Goal: Task Accomplishment & Management: Manage account settings

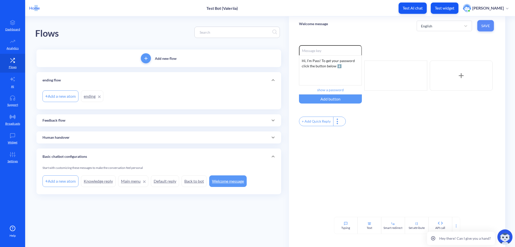
click at [482, 23] on span "Save" at bounding box center [485, 25] width 9 height 5
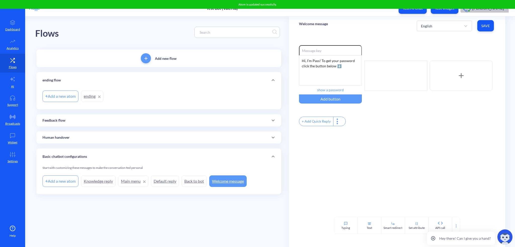
click at [470, 10] on span "button" at bounding box center [468, 11] width 3 height 3
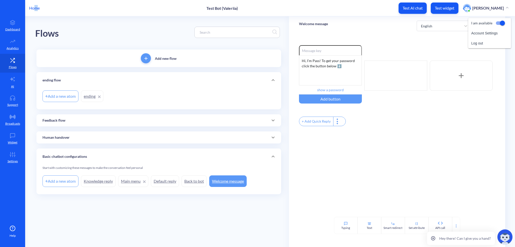
click at [470, 10] on span "button" at bounding box center [468, 11] width 3 height 3
click at [484, 240] on p "Hey there! Can I give you a hand?" at bounding box center [465, 238] width 52 height 5
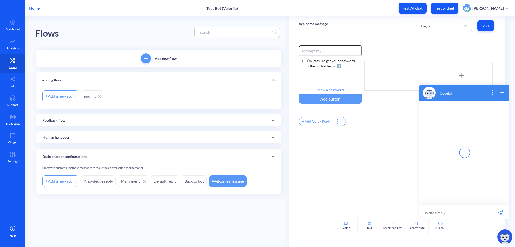
scroll to position [1, 0]
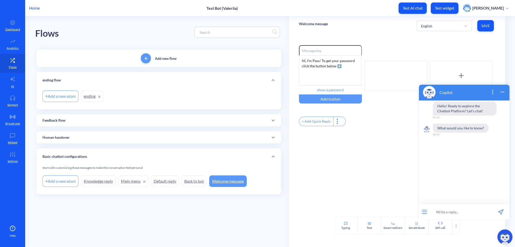
click at [501, 90] on icon "wrap widget" at bounding box center [502, 92] width 6 height 6
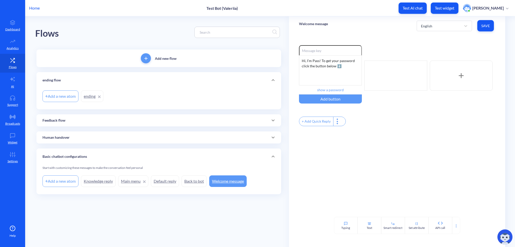
click at [490, 22] on button "Save" at bounding box center [485, 25] width 17 height 11
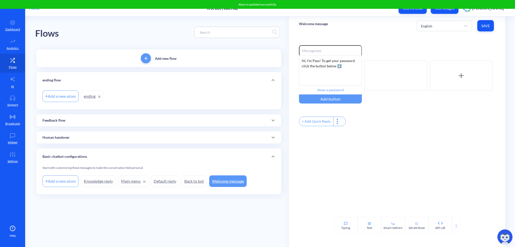
click at [13, 39] on icon at bounding box center [13, 41] width 10 height 5
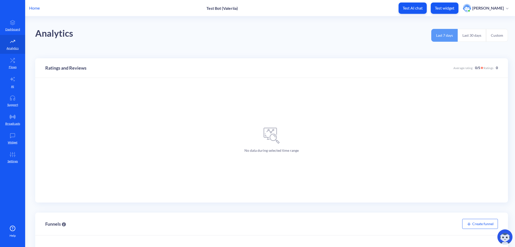
click at [13, 21] on icon at bounding box center [13, 22] width 10 height 5
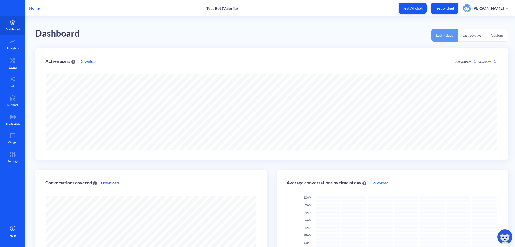
scroll to position [247, 515]
click at [12, 81] on icon at bounding box center [13, 79] width 6 height 6
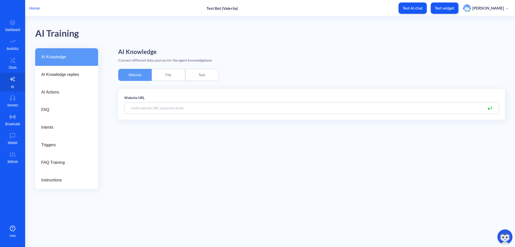
click at [13, 102] on link "Support" at bounding box center [12, 100] width 25 height 19
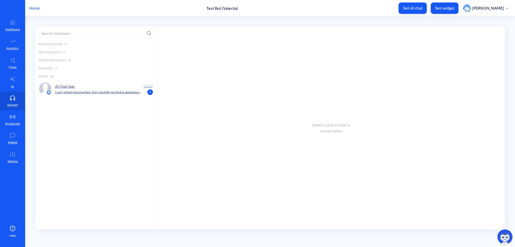
click at [16, 119] on link "Broadcasts" at bounding box center [12, 119] width 25 height 19
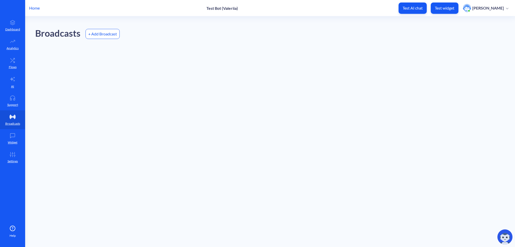
click at [11, 92] on link "Support" at bounding box center [12, 100] width 25 height 19
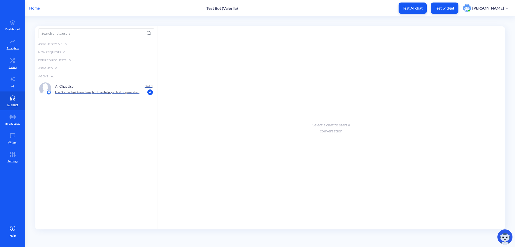
click at [15, 78] on icon at bounding box center [13, 79] width 6 height 6
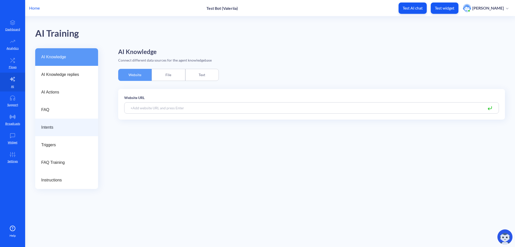
click at [55, 127] on span "Intents" at bounding box center [64, 127] width 47 height 6
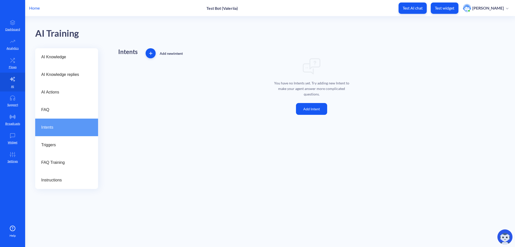
click at [53, 144] on span "Triggers" at bounding box center [64, 145] width 47 height 6
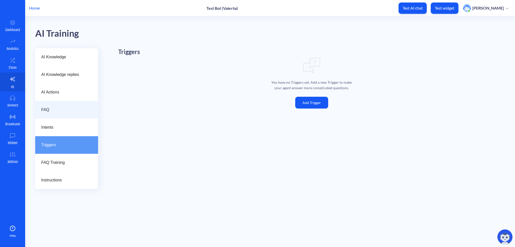
click at [61, 102] on div "FAQ" at bounding box center [66, 110] width 63 height 18
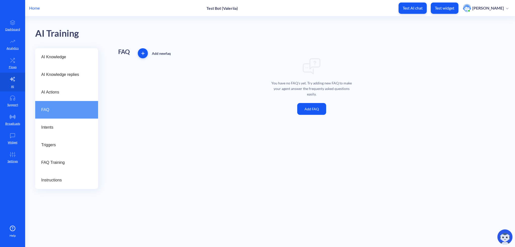
click at [63, 75] on span "AI Knowledge replies" at bounding box center [64, 75] width 47 height 6
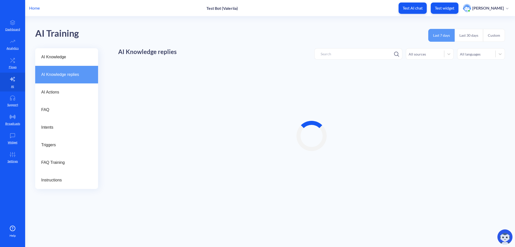
click at [65, 57] on span "AI Knowledge" at bounding box center [64, 57] width 47 height 6
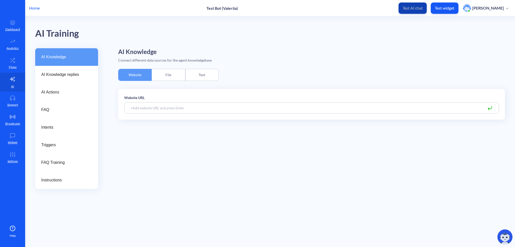
click at [412, 5] on button "Test AI chat" at bounding box center [412, 8] width 28 height 11
click at [16, 57] on link "Flows" at bounding box center [12, 63] width 25 height 19
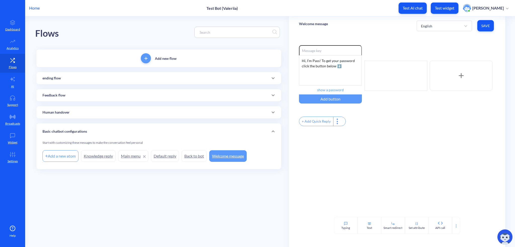
click at [440, 7] on p "Test widget" at bounding box center [444, 8] width 20 height 5
click at [217, 33] on input at bounding box center [234, 32] width 75 height 6
click at [15, 23] on icon at bounding box center [13, 22] width 10 height 5
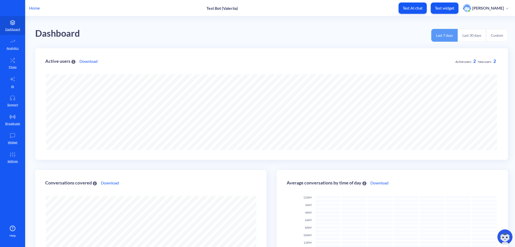
scroll to position [247, 515]
click at [476, 9] on p "[PERSON_NAME]" at bounding box center [488, 8] width 32 height 6
click at [477, 33] on li "Account Settings" at bounding box center [489, 33] width 43 height 10
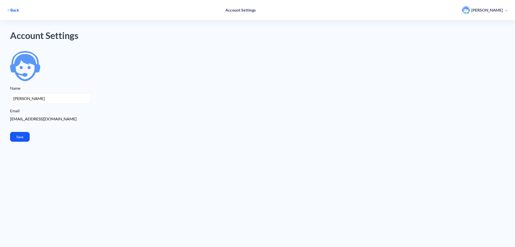
click at [7, 11] on button "Back" at bounding box center [13, 10] width 17 height 9
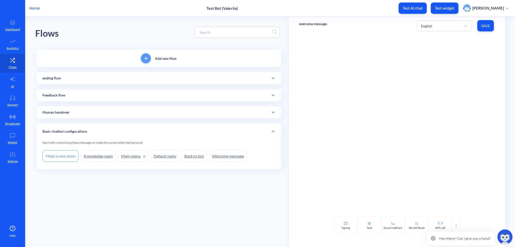
click at [219, 6] on p "Test Bot (Valeriia)" at bounding box center [221, 8] width 31 height 5
click at [39, 9] on p "Home" at bounding box center [34, 8] width 11 height 6
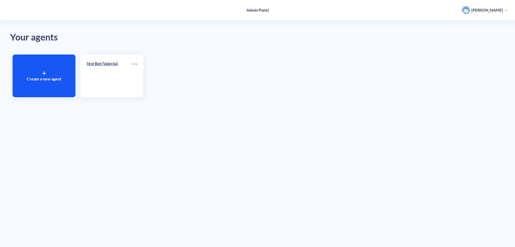
click at [137, 64] on icon at bounding box center [136, 64] width 1 height 1
click at [136, 64] on div at bounding box center [257, 123] width 515 height 247
click at [43, 70] on div at bounding box center [44, 73] width 4 height 6
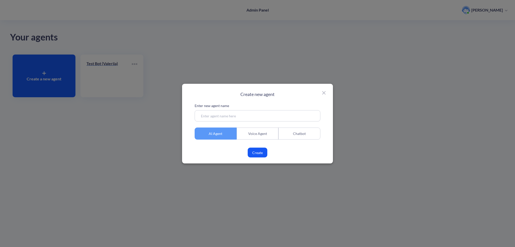
click at [256, 116] on input at bounding box center [257, 115] width 126 height 11
click at [322, 92] on icon at bounding box center [324, 93] width 6 height 6
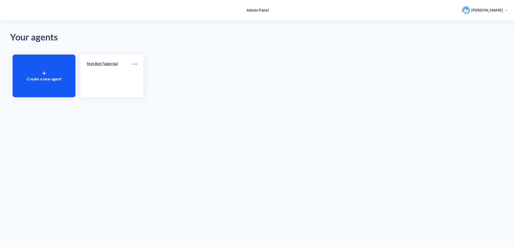
click at [102, 68] on div "Test Bot (Valeriia)" at bounding box center [108, 66] width 45 height 10
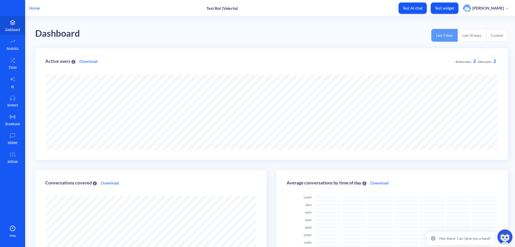
scroll to position [247, 515]
click at [14, 155] on icon at bounding box center [13, 154] width 10 height 5
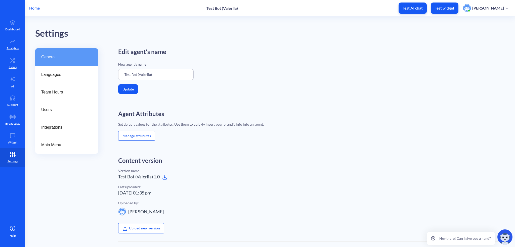
click at [18, 47] on p "Analytics" at bounding box center [13, 48] width 12 height 5
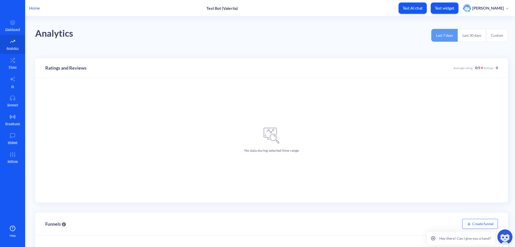
click at [16, 65] on p "Flows" at bounding box center [13, 67] width 8 height 5
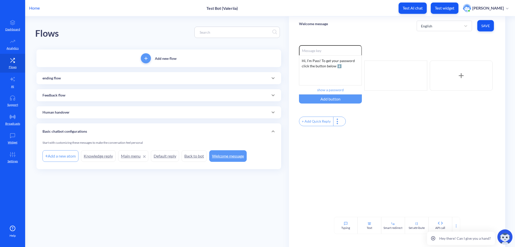
click at [9, 82] on link "AI" at bounding box center [12, 82] width 25 height 19
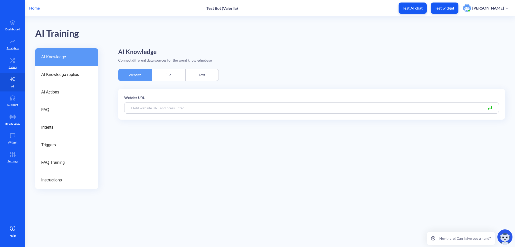
click at [14, 103] on p "Support" at bounding box center [12, 105] width 11 height 5
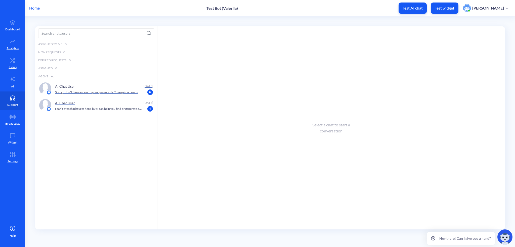
click at [17, 108] on link "Support" at bounding box center [12, 100] width 25 height 19
click at [15, 119] on icon at bounding box center [13, 117] width 6 height 4
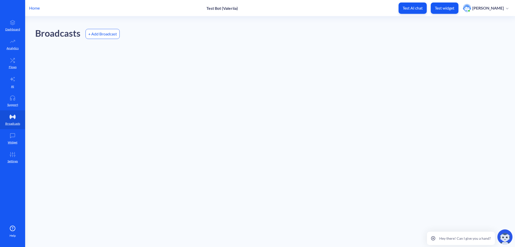
click at [15, 133] on icon at bounding box center [12, 135] width 5 height 5
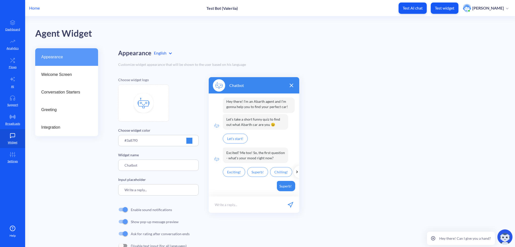
click at [10, 153] on icon at bounding box center [13, 154] width 10 height 5
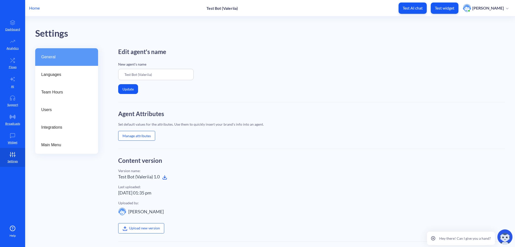
scroll to position [25, 0]
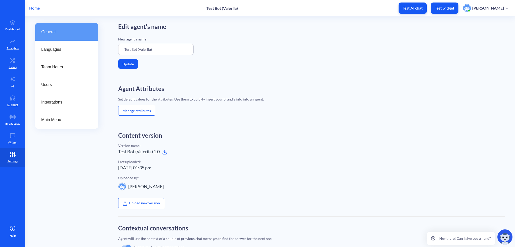
click at [135, 109] on button "Manage attributes" at bounding box center [136, 111] width 37 height 10
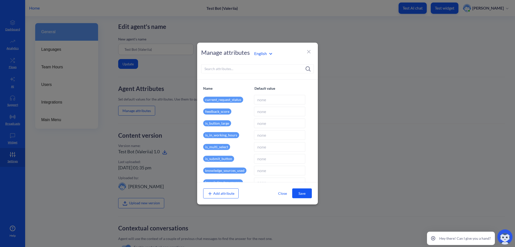
click at [309, 50] on icon at bounding box center [309, 51] width 6 height 6
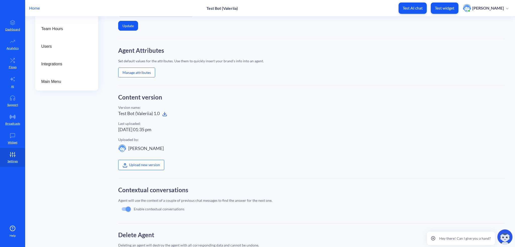
scroll to position [92, 0]
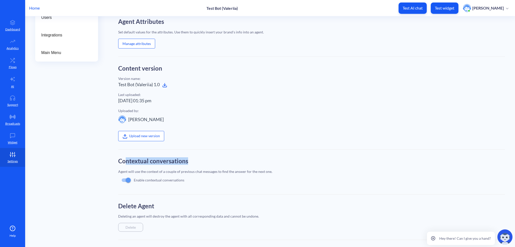
drag, startPoint x: 126, startPoint y: 159, endPoint x: 189, endPoint y: 155, distance: 62.5
click at [189, 155] on div "Edit agent's name New agent's name Test Bot ([PERSON_NAME]) Update Agent Attrib…" at bounding box center [311, 98] width 386 height 284
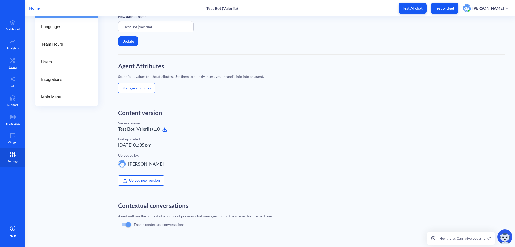
scroll to position [0, 0]
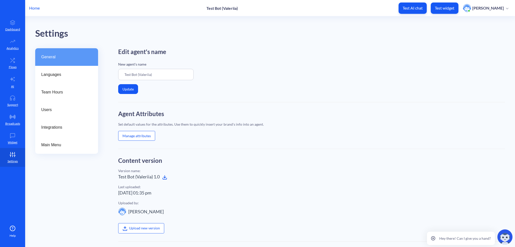
click at [16, 62] on icon at bounding box center [13, 60] width 10 height 5
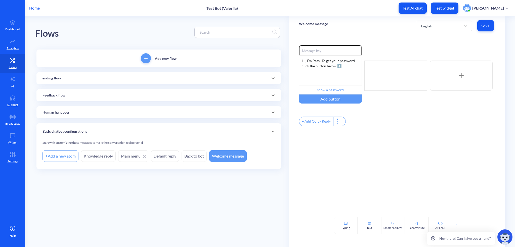
click at [194, 155] on link "Back to bot" at bounding box center [193, 156] width 25 height 12
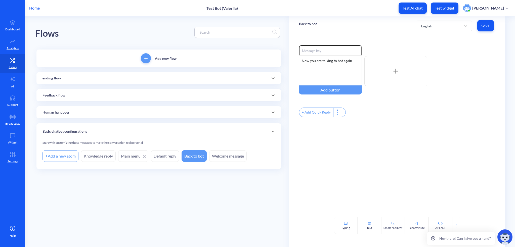
click at [221, 157] on link "Welcome message" at bounding box center [227, 156] width 37 height 12
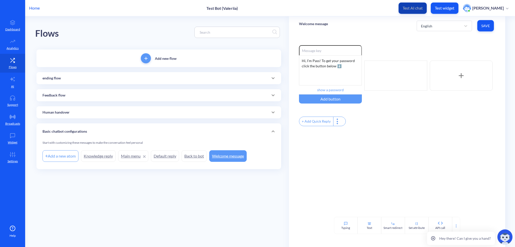
click at [414, 9] on p "Test AI chat" at bounding box center [412, 8] width 20 height 5
click at [315, 49] on input at bounding box center [330, 50] width 63 height 10
type input "Hello"
click at [403, 42] on div "Enable reactions Hello Hi, I’m Pass! To get your password click the button belo…" at bounding box center [397, 126] width 216 height 182
click at [486, 27] on span "Save" at bounding box center [485, 25] width 9 height 5
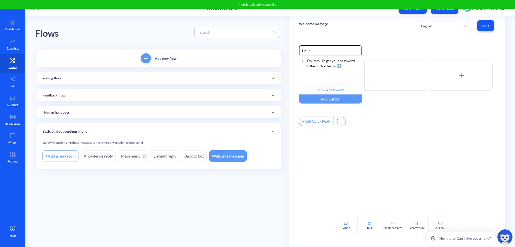
click at [14, 26] on link "Dashboard" at bounding box center [12, 25] width 25 height 19
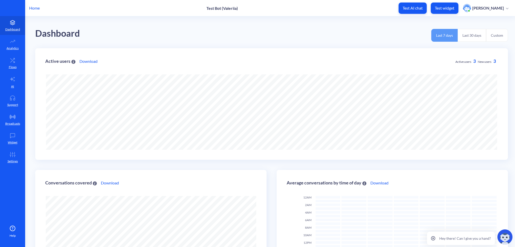
scroll to position [247, 515]
click at [34, 6] on p "Home" at bounding box center [34, 8] width 11 height 6
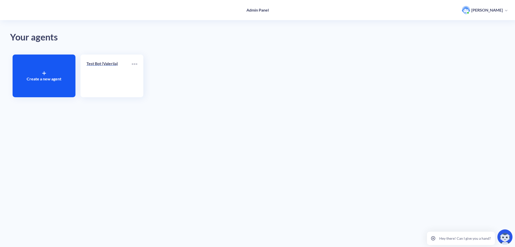
click at [103, 70] on div "Test Bot (Valeriia)" at bounding box center [108, 66] width 45 height 10
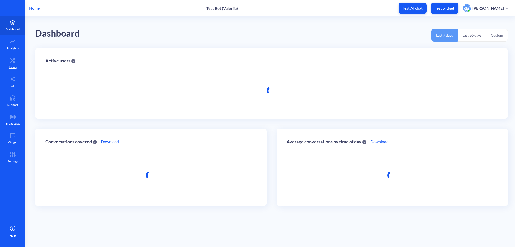
click at [101, 69] on div "Active users" at bounding box center [271, 65] width 452 height 15
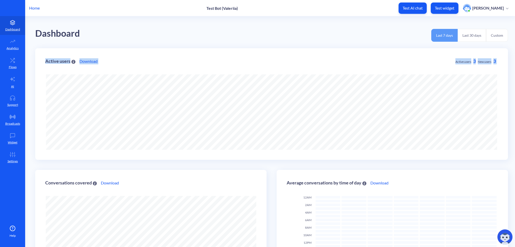
scroll to position [247, 515]
click at [36, 7] on p "Home" at bounding box center [34, 8] width 11 height 6
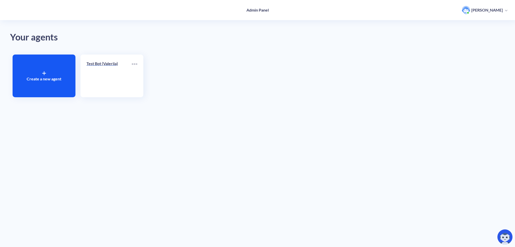
click at [53, 74] on div "Create a new agent" at bounding box center [44, 76] width 63 height 43
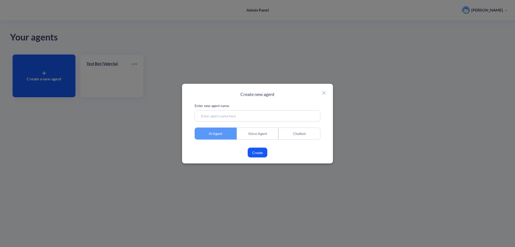
click at [237, 115] on input at bounding box center [257, 115] width 126 height 11
type input "test"
click at [259, 157] on button "Create" at bounding box center [258, 153] width 20 height 10
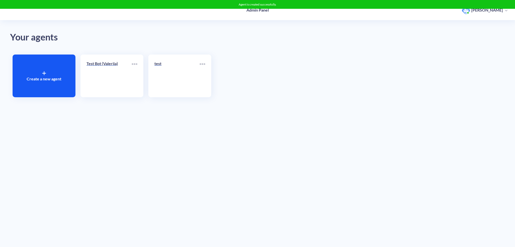
click at [184, 62] on p "test" at bounding box center [176, 64] width 45 height 6
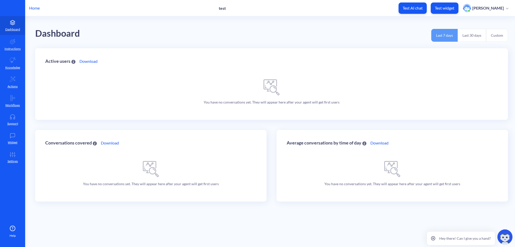
click at [14, 42] on icon at bounding box center [13, 41] width 6 height 6
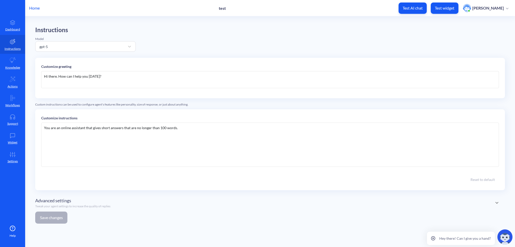
click at [85, 75] on div "Hi there. How can I help you [DATE]?" at bounding box center [269, 79] width 457 height 17
click at [120, 79] on div "Hi there. How can I help you [DATE]?" at bounding box center [269, 79] width 457 height 17
drag, startPoint x: 117, startPoint y: 76, endPoint x: 28, endPoint y: 80, distance: 88.8
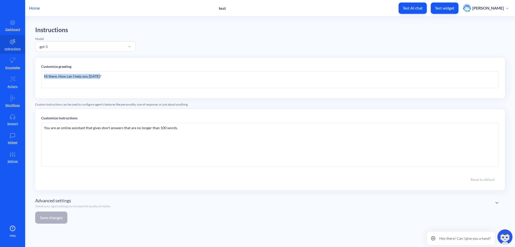
click at [28, 80] on main "Instructions Model gpt-5 Customize greeting Hi there. How can I help you [DATE]…" at bounding box center [269, 131] width 489 height 231
click at [106, 128] on div "You are an online assistant that gives short answers that are no longer than 10…" at bounding box center [269, 145] width 457 height 44
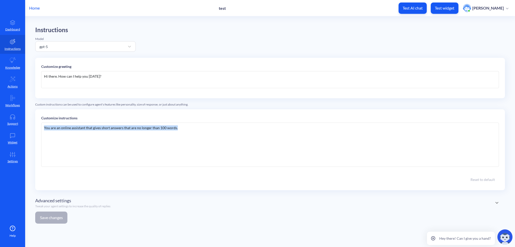
click at [106, 128] on div "You are an online assistant that gives short answers that are no longer than 10…" at bounding box center [269, 145] width 457 height 44
click at [78, 130] on div "You are an online assistant that gives short answers that are no longer than 10…" at bounding box center [269, 145] width 457 height 44
click at [102, 128] on div "You are an online assistant that gives short answers that are no longer than 10…" at bounding box center [269, 145] width 457 height 44
click at [184, 131] on div "You are an online assistant that gives short answers that are no longer than 10…" at bounding box center [269, 145] width 457 height 44
click at [52, 194] on div "Advanced settings Tweak your agent settings to increase the quality of replies" at bounding box center [269, 202] width 469 height 17
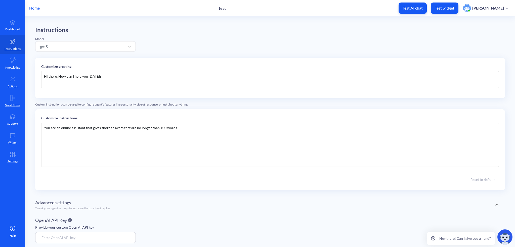
click at [52, 194] on div "Advanced settings Tweak your agent settings to increase the quality of replies" at bounding box center [269, 204] width 469 height 21
click at [66, 46] on div "gpt-5" at bounding box center [81, 46] width 88 height 9
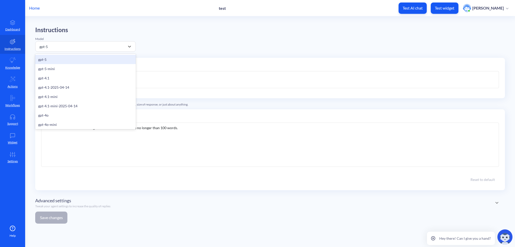
click at [66, 46] on div "gpt-5" at bounding box center [81, 46] width 88 height 9
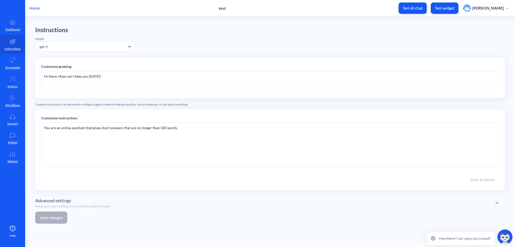
click at [9, 61] on link "Knowledge" at bounding box center [12, 63] width 25 height 19
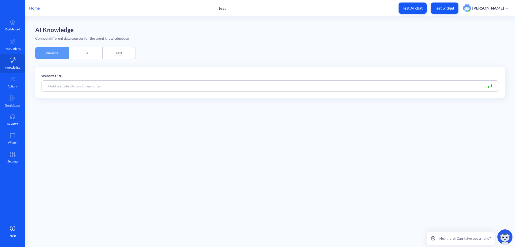
click at [16, 153] on icon at bounding box center [13, 154] width 10 height 5
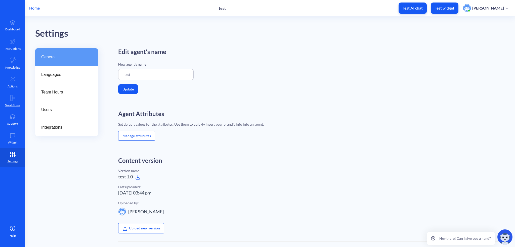
click at [10, 75] on link "Actions" at bounding box center [12, 82] width 25 height 19
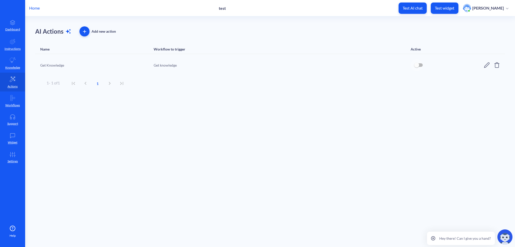
click at [414, 65] on input "checkbox" at bounding box center [416, 65] width 12 height 12
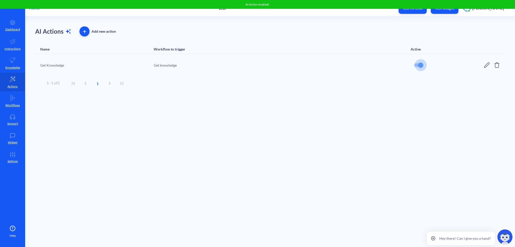
click at [419, 64] on input "checkbox" at bounding box center [420, 65] width 12 height 12
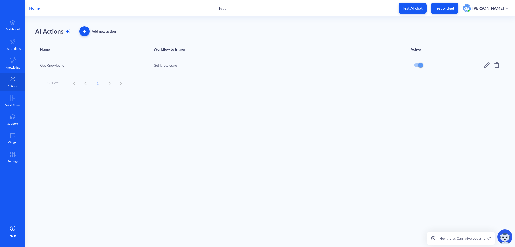
checkbox input "false"
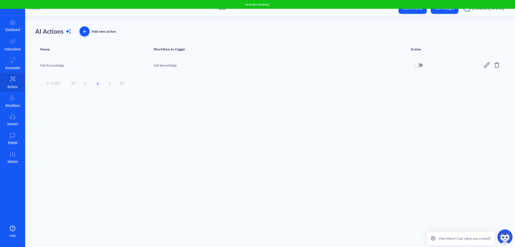
click at [11, 61] on icon at bounding box center [13, 60] width 6 height 6
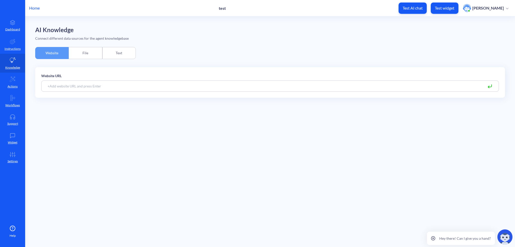
click at [84, 53] on div "File" at bounding box center [85, 53] width 33 height 12
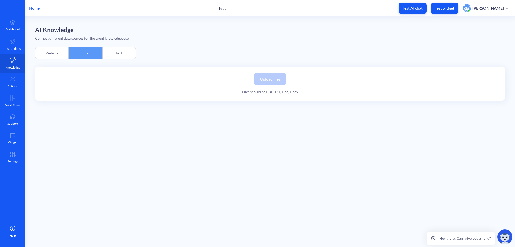
click at [50, 52] on div "Website" at bounding box center [51, 53] width 33 height 12
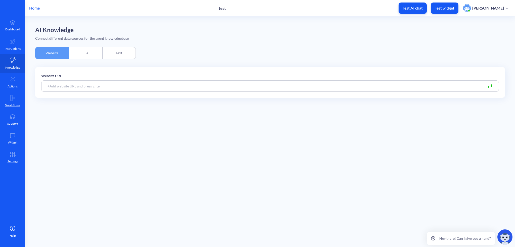
click at [122, 80] on input at bounding box center [269, 85] width 457 height 11
click at [18, 82] on link "Actions" at bounding box center [12, 82] width 25 height 19
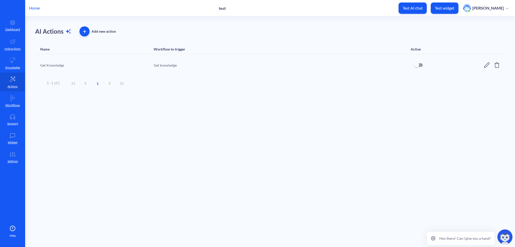
click at [15, 111] on link "Support" at bounding box center [12, 119] width 25 height 19
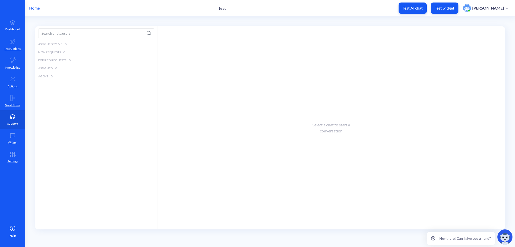
click at [16, 104] on p "Workflows" at bounding box center [12, 105] width 15 height 5
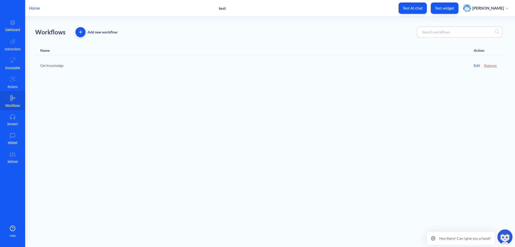
click at [81, 29] on button "button" at bounding box center [80, 32] width 10 height 10
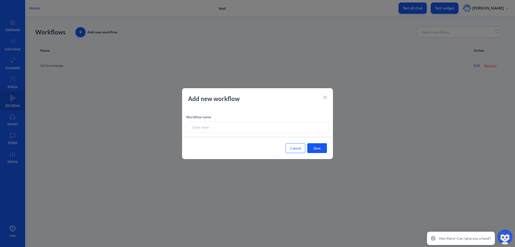
click at [268, 128] on input at bounding box center [257, 127] width 143 height 11
click at [234, 129] on input at bounding box center [257, 127] width 143 height 11
type input "Onboarding task - restaurant"
click at [311, 148] on button "Save" at bounding box center [317, 148] width 20 height 10
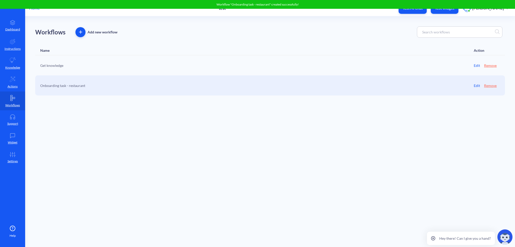
click at [490, 85] on button "Remove" at bounding box center [490, 85] width 13 height 5
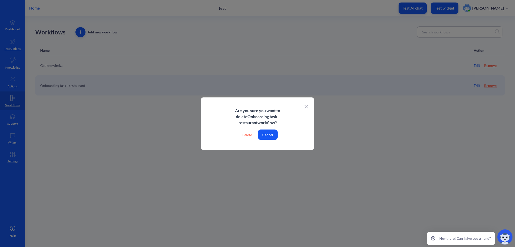
click at [248, 135] on div "Delete" at bounding box center [246, 134] width 18 height 10
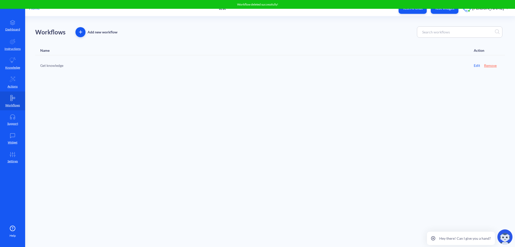
click at [60, 70] on div "Get knowledge Edit Remove" at bounding box center [269, 65] width 469 height 20
click at [60, 64] on link "Get knowledge" at bounding box center [51, 65] width 23 height 5
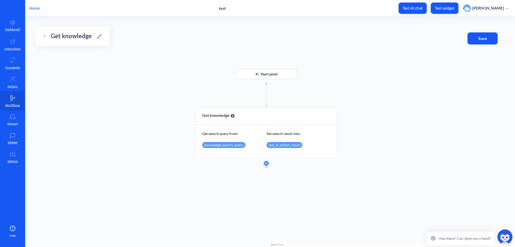
click at [16, 99] on link "Workflows" at bounding box center [12, 100] width 25 height 19
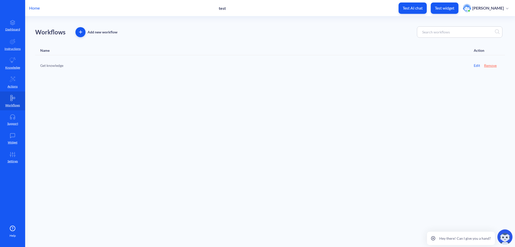
click at [74, 31] on div "Workflows Add new workflow" at bounding box center [76, 32] width 82 height 10
click at [81, 34] on button "button" at bounding box center [80, 32] width 10 height 10
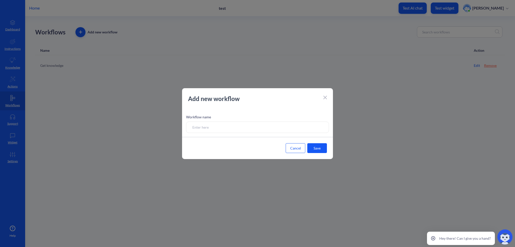
click at [232, 129] on input at bounding box center [257, 127] width 143 height 11
type input "one"
click at [326, 149] on button "Save" at bounding box center [317, 148] width 20 height 10
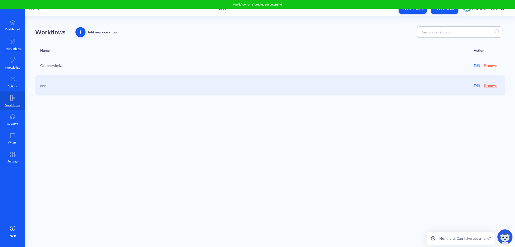
click at [106, 83] on div "one" at bounding box center [147, 85] width 214 height 5
click at [40, 83] on div "one Edit Remove" at bounding box center [269, 85] width 469 height 20
click at [473, 84] on link "Edit" at bounding box center [476, 85] width 6 height 5
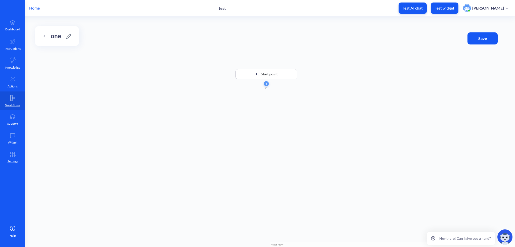
click at [267, 82] on button "button" at bounding box center [266, 83] width 5 height 5
click at [173, 115] on div "Start point" at bounding box center [269, 131] width 489 height 231
click at [68, 35] on icon at bounding box center [68, 36] width 5 height 5
click at [369, 45] on div "Start point" at bounding box center [269, 131] width 489 height 231
click at [13, 96] on icon at bounding box center [13, 98] width 6 height 6
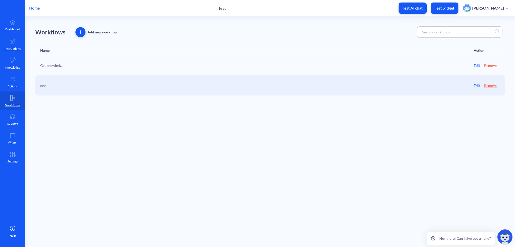
click at [13, 96] on icon at bounding box center [13, 98] width 6 height 6
click at [18, 79] on link "Actions" at bounding box center [12, 82] width 25 height 19
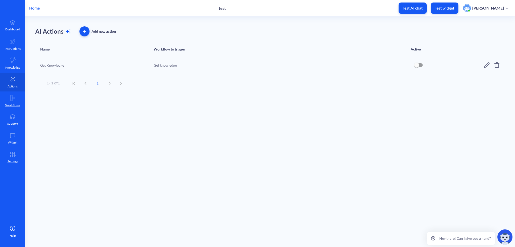
click at [37, 5] on p "Home" at bounding box center [34, 8] width 11 height 6
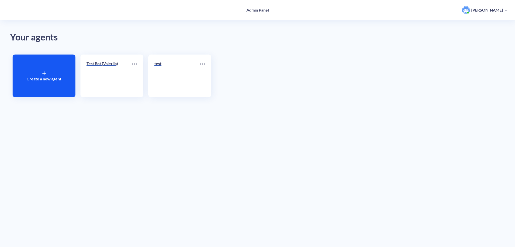
click at [110, 64] on p "Test Bot (Valeriia)" at bounding box center [108, 64] width 45 height 6
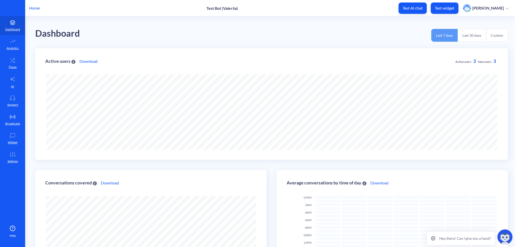
scroll to position [247, 515]
click at [17, 59] on icon at bounding box center [13, 60] width 10 height 5
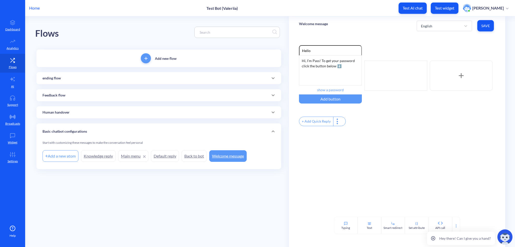
click at [14, 42] on icon at bounding box center [13, 41] width 10 height 5
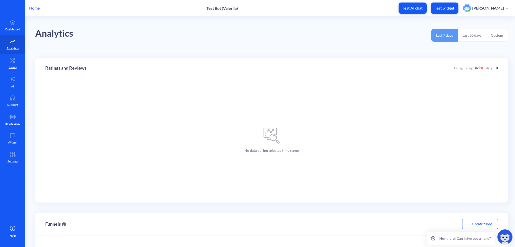
click at [11, 21] on icon at bounding box center [12, 21] width 5 height 2
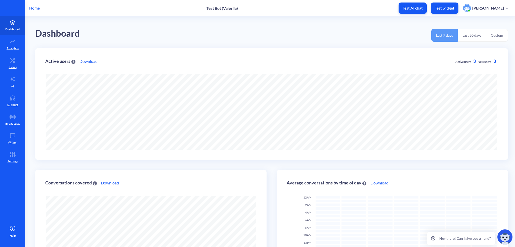
scroll to position [247, 515]
click at [15, 49] on p "Analytics" at bounding box center [13, 48] width 12 height 5
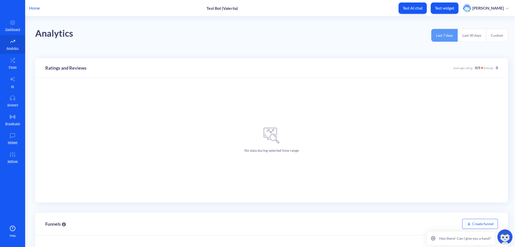
click at [15, 62] on icon at bounding box center [13, 60] width 10 height 5
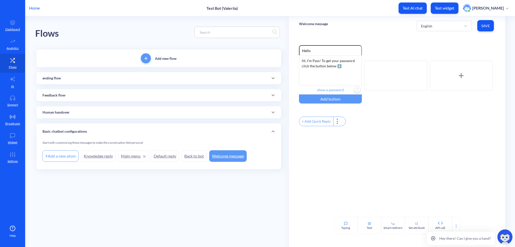
click at [334, 89] on input "show a password" at bounding box center [330, 89] width 63 height 9
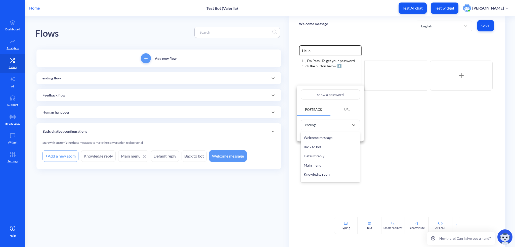
click at [317, 125] on div "ending" at bounding box center [325, 125] width 47 height 8
click at [383, 133] on div at bounding box center [257, 123] width 515 height 247
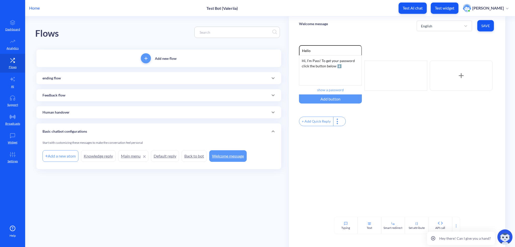
click at [392, 229] on div "Smart redirect" at bounding box center [392, 228] width 19 height 5
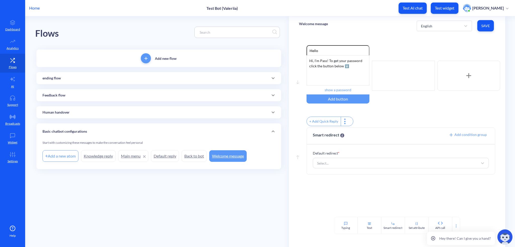
click at [0, 0] on button "Delete" at bounding box center [0, 0] width 0 height 0
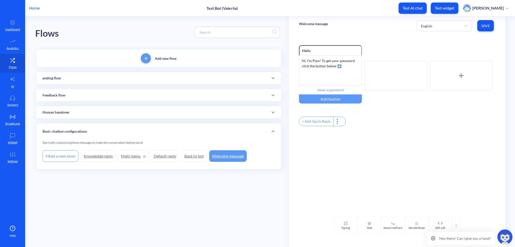
click at [464, 27] on icon at bounding box center [465, 25] width 5 height 5
click at [485, 26] on span "Save" at bounding box center [485, 25] width 9 height 5
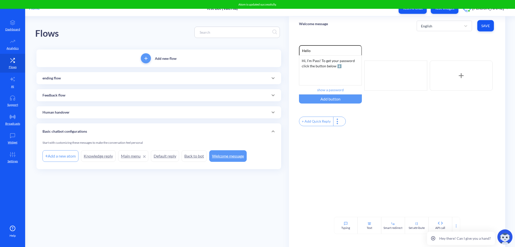
click at [13, 83] on link "AI" at bounding box center [12, 82] width 25 height 19
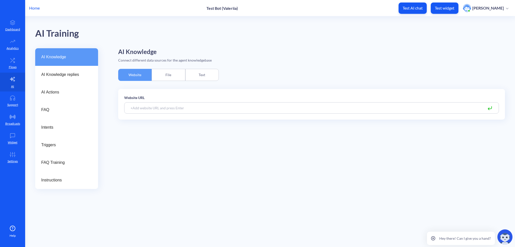
click at [71, 75] on span "AI Knowledge replies" at bounding box center [64, 75] width 47 height 6
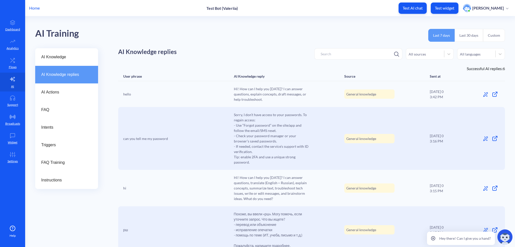
click at [17, 67] on link "Flows" at bounding box center [12, 63] width 25 height 19
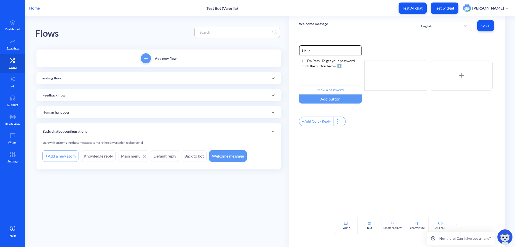
click at [34, 11] on div "Home Test Bot ([PERSON_NAME]) Test AI chat Test widget [PERSON_NAME]" at bounding box center [257, 8] width 515 height 16
click at [35, 9] on p "Home" at bounding box center [34, 8] width 11 height 6
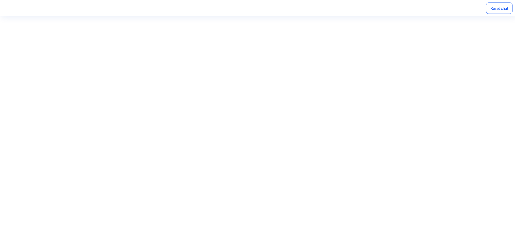
click at [497, 11] on div "Reset chat" at bounding box center [499, 8] width 26 height 11
click at [497, 10] on div "Reset chat" at bounding box center [499, 8] width 26 height 11
